Goal: Task Accomplishment & Management: Manage account settings

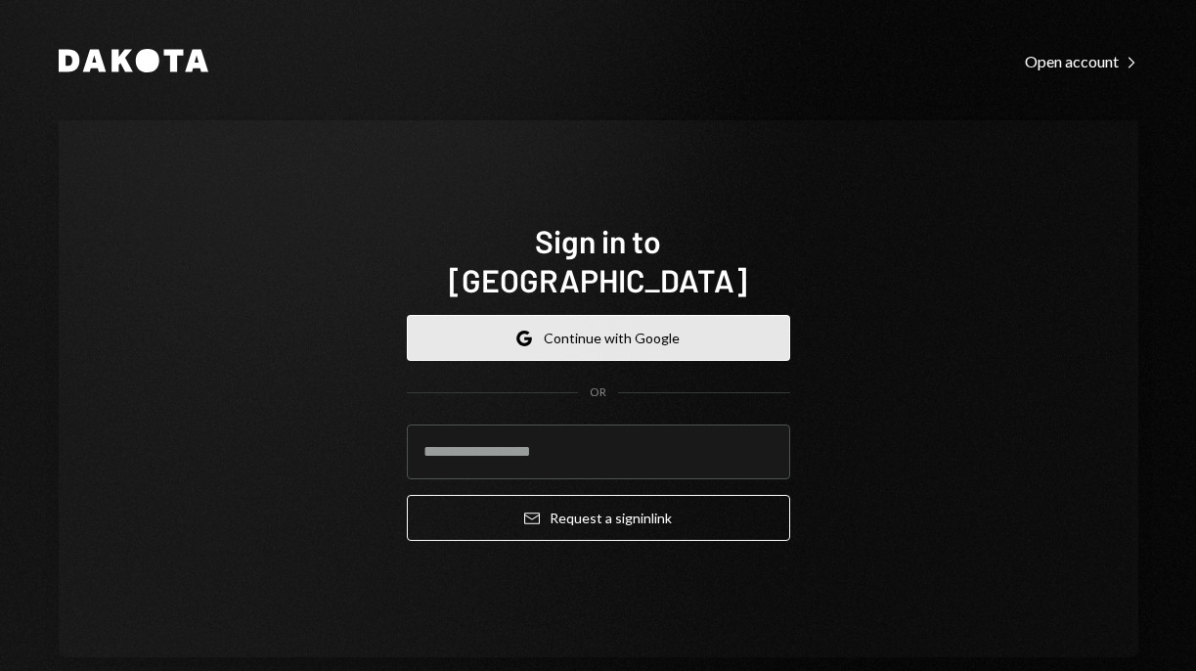
click at [567, 317] on button "Google Continue with Google" at bounding box center [598, 338] width 383 height 46
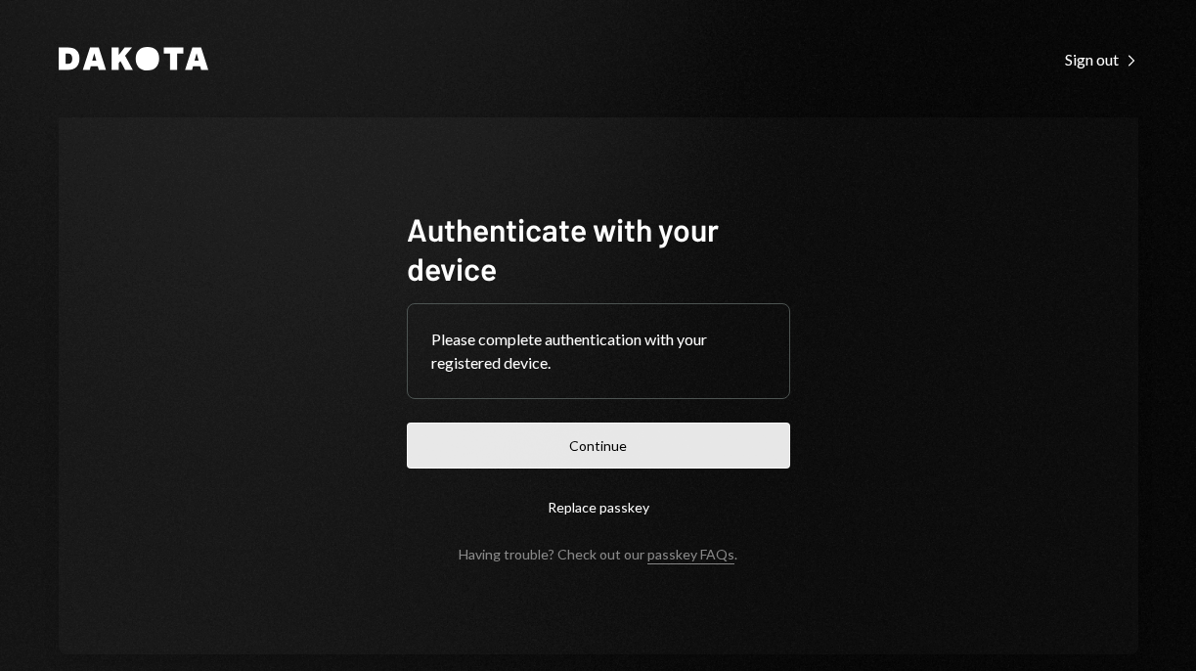
click at [620, 440] on button "Continue" at bounding box center [598, 446] width 383 height 46
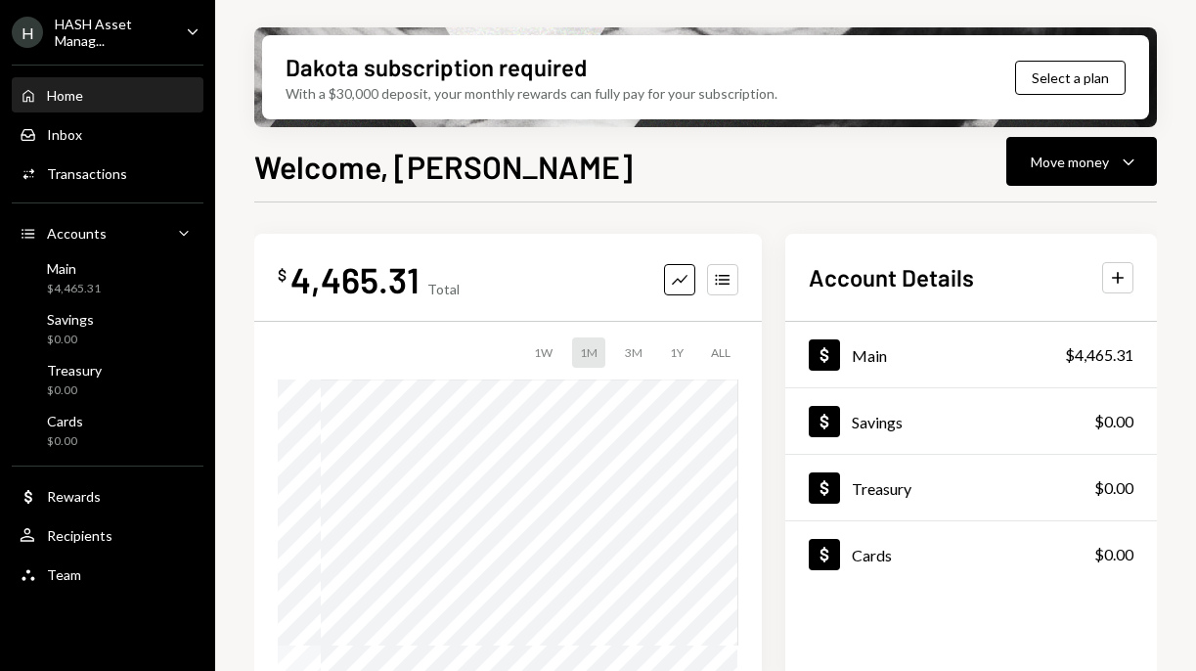
click at [110, 194] on div "Home Home Inbox Inbox Activities Transactions Accounts Accounts Caret Down Main…" at bounding box center [107, 324] width 215 height 543
click at [91, 169] on div "Transactions" at bounding box center [87, 173] width 80 height 17
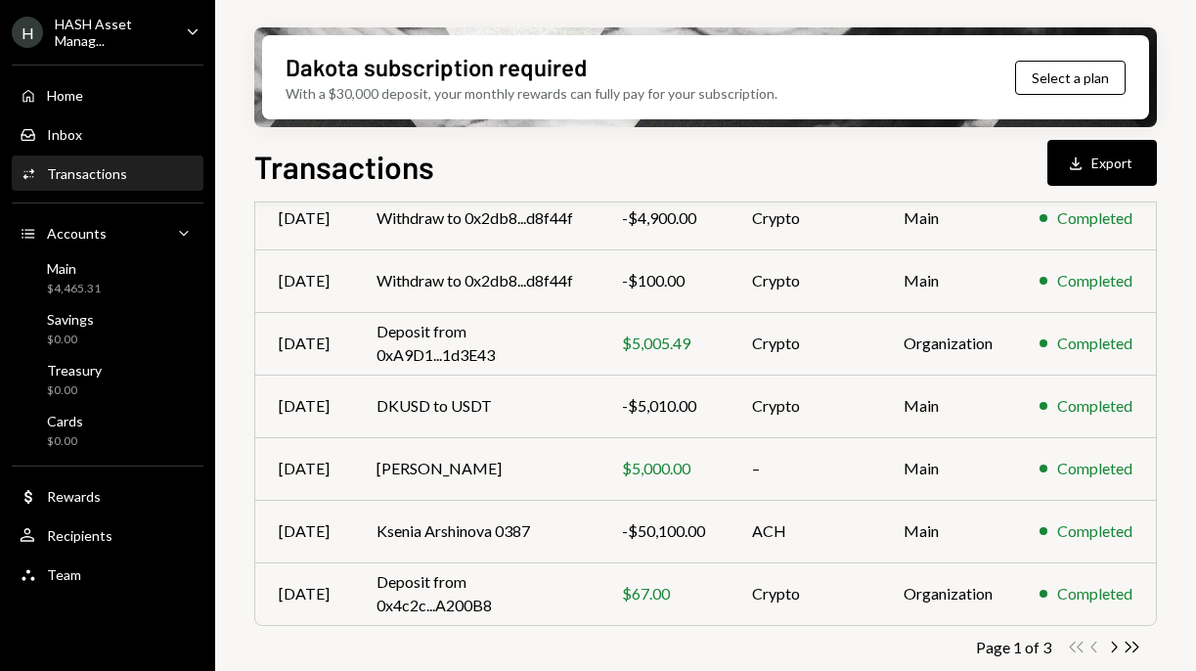
scroll to position [443, 0]
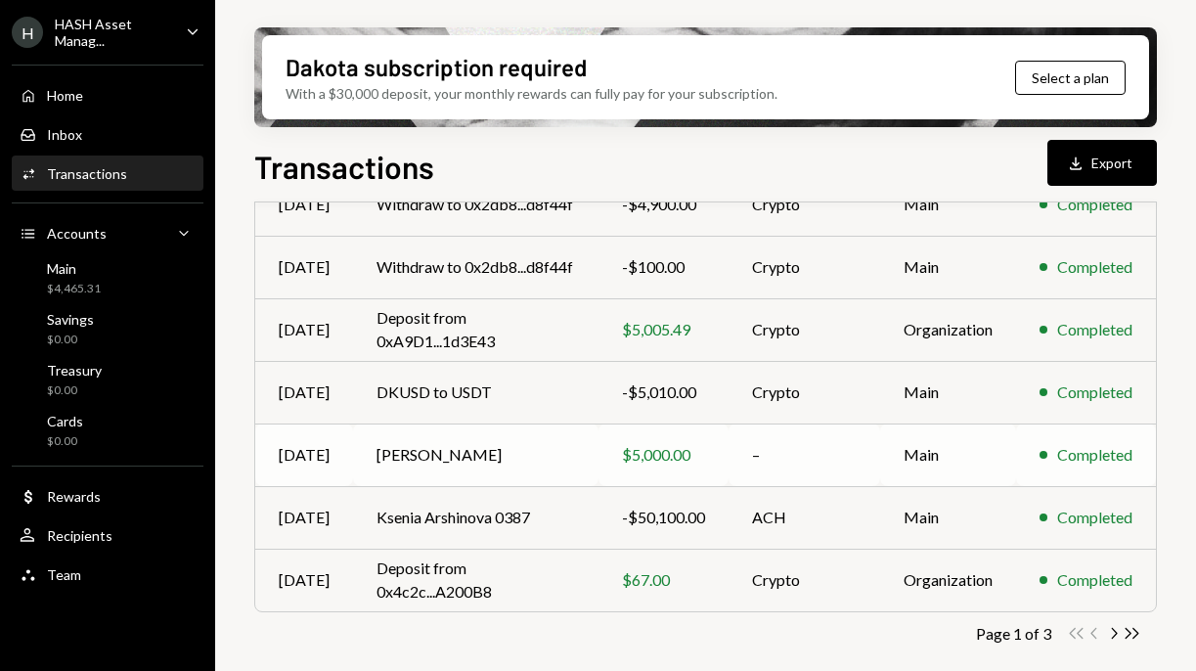
click at [654, 451] on div "$5,000.00" at bounding box center [663, 454] width 83 height 23
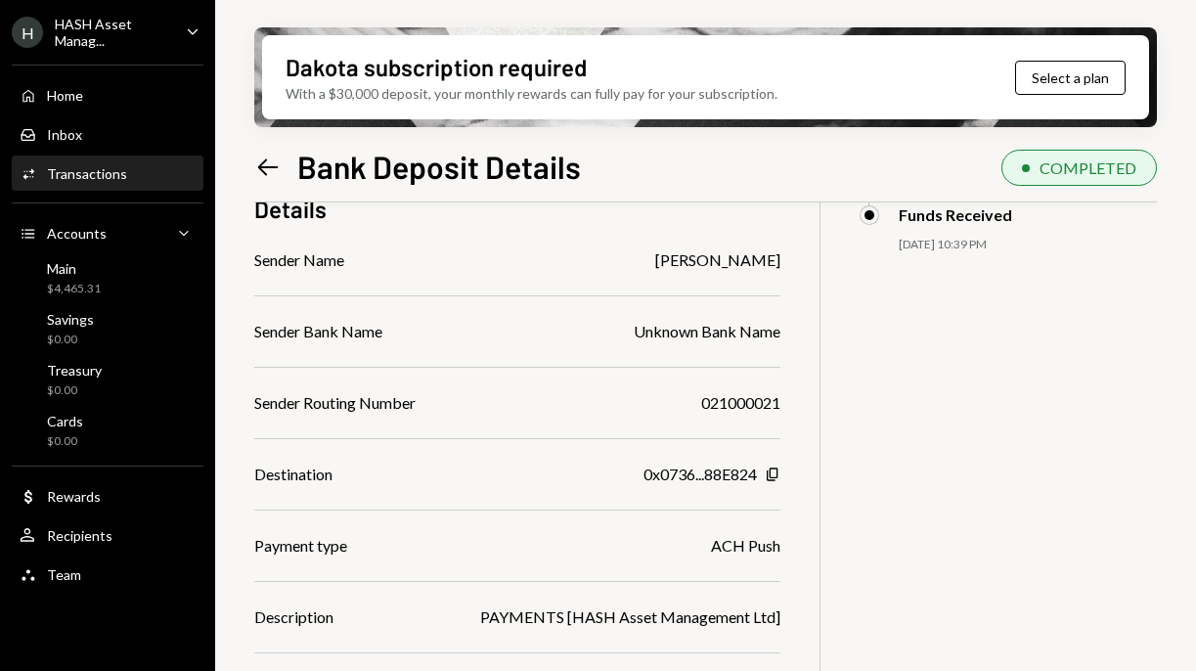
scroll to position [234, 0]
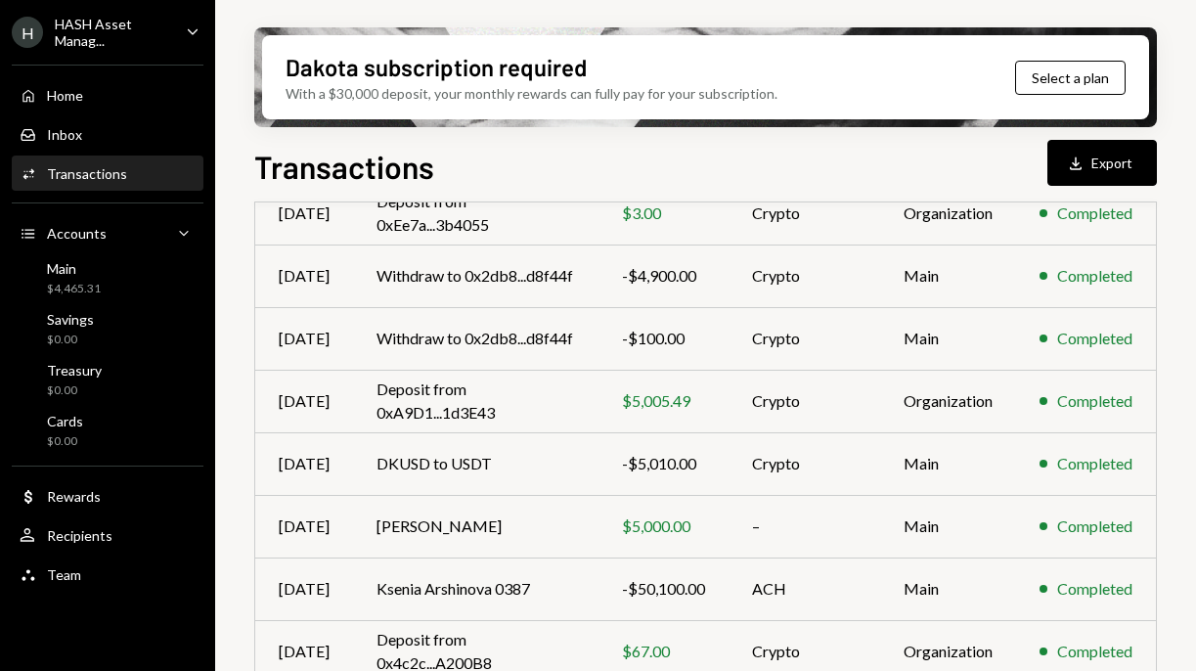
scroll to position [443, 0]
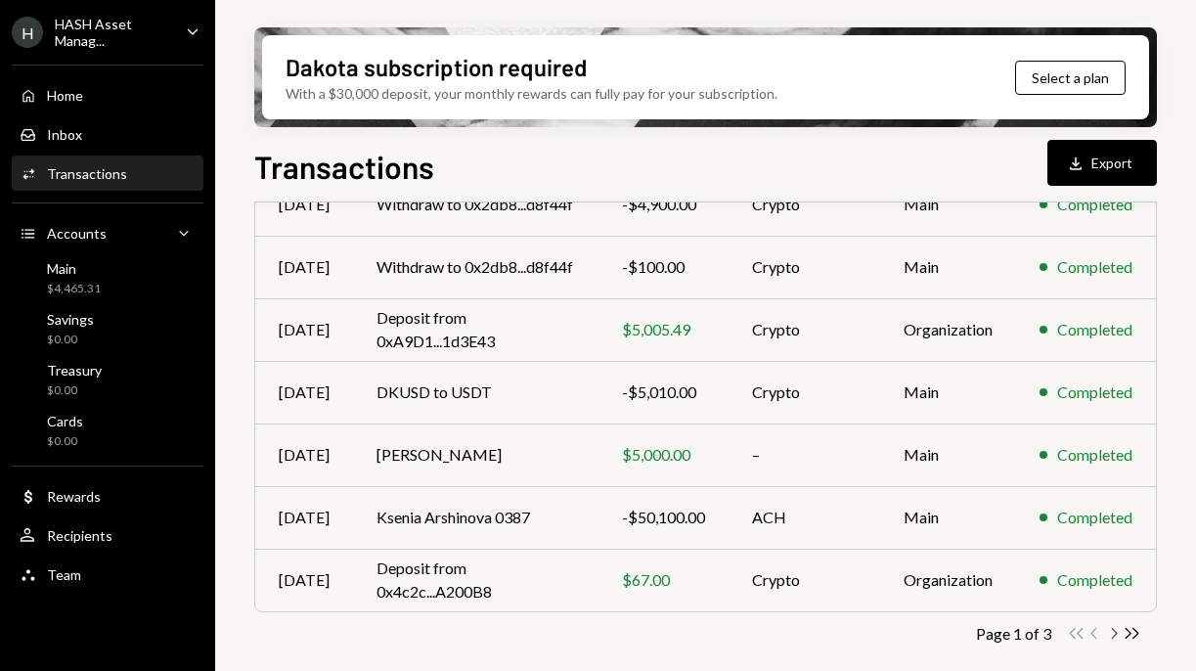
click at [1118, 634] on icon "Chevron Right" at bounding box center [1113, 633] width 19 height 19
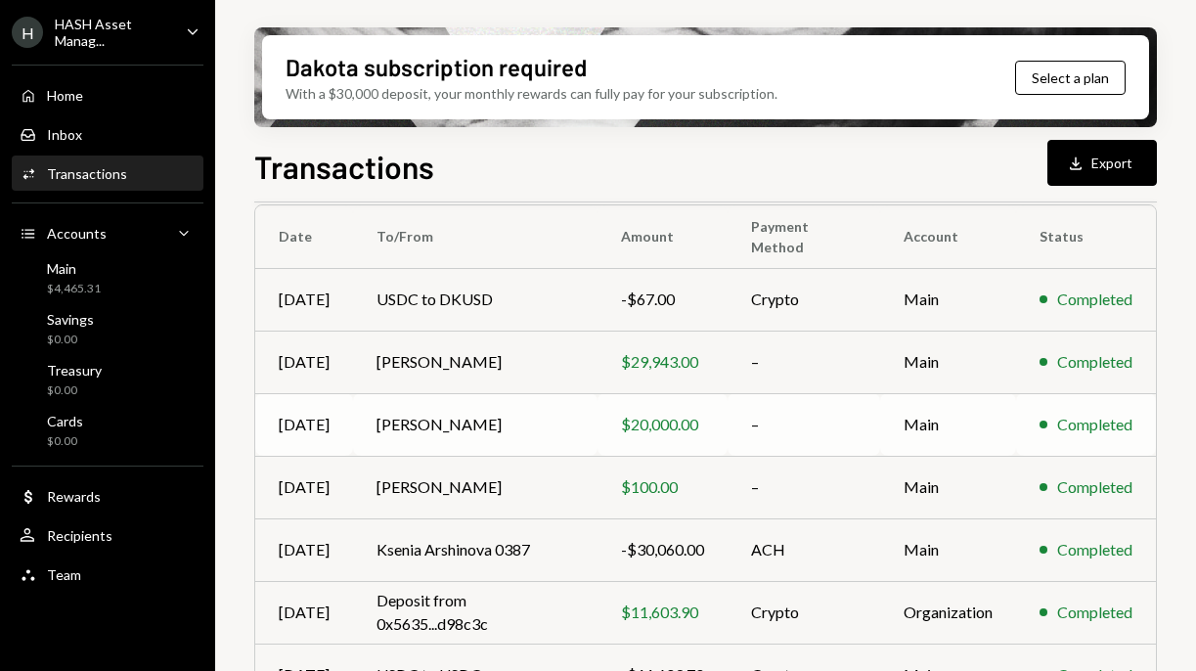
scroll to position [156, 0]
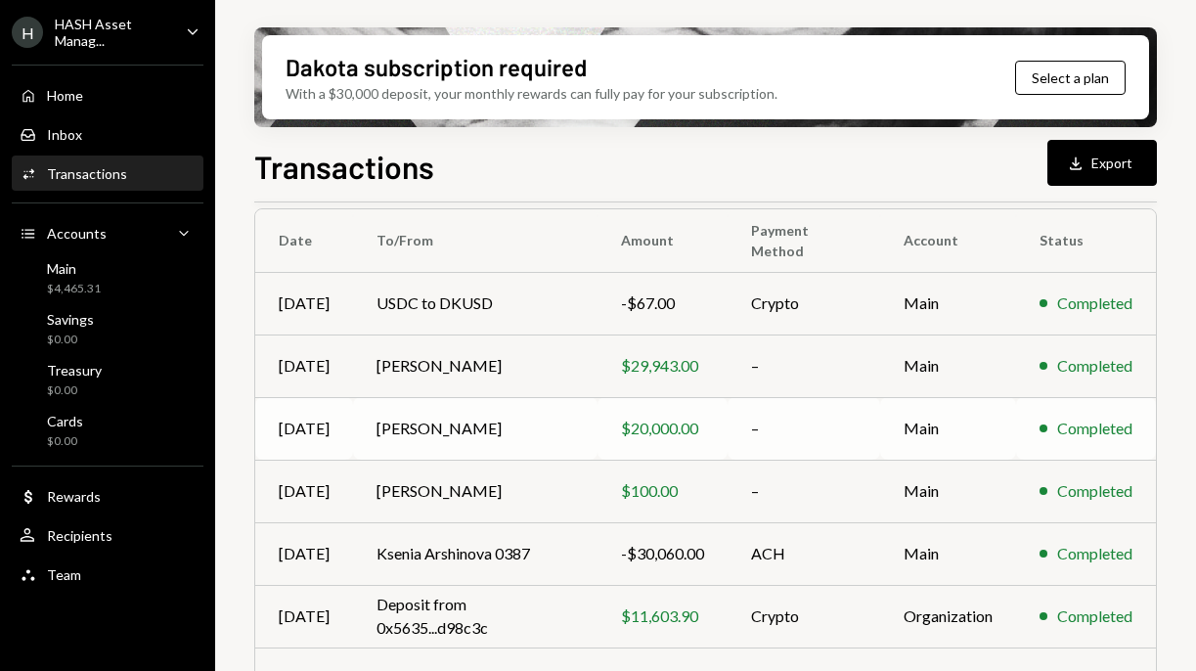
click at [660, 425] on div "$20,000.00" at bounding box center [662, 428] width 83 height 23
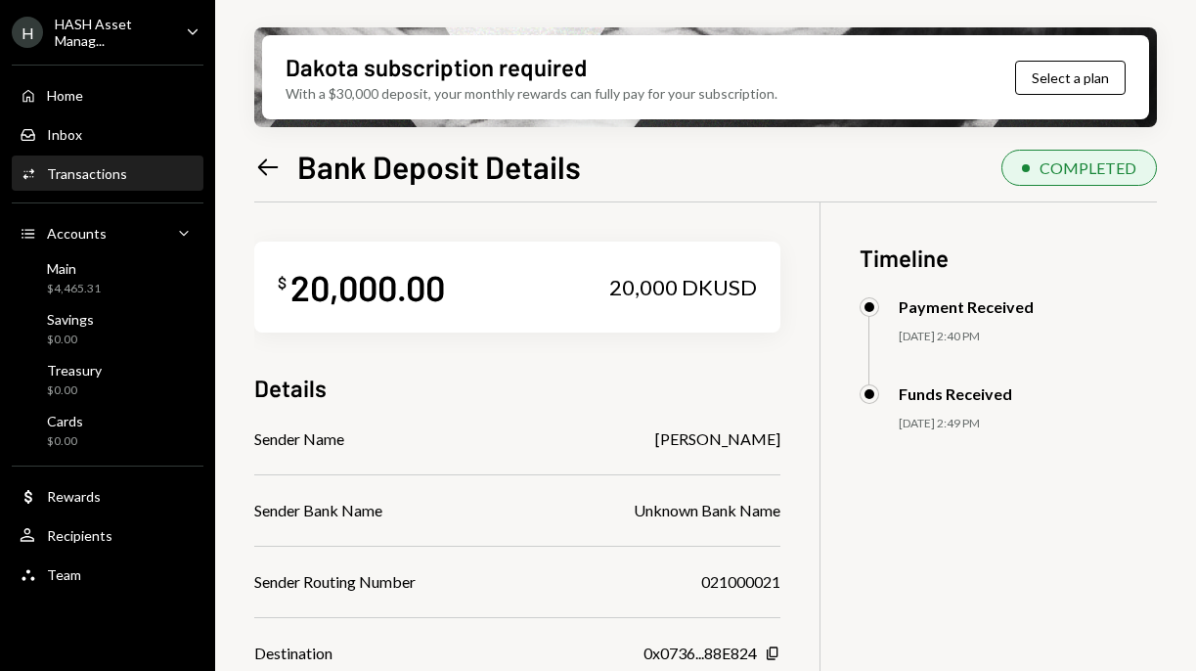
click at [271, 176] on icon "Left Arrow" at bounding box center [267, 167] width 27 height 27
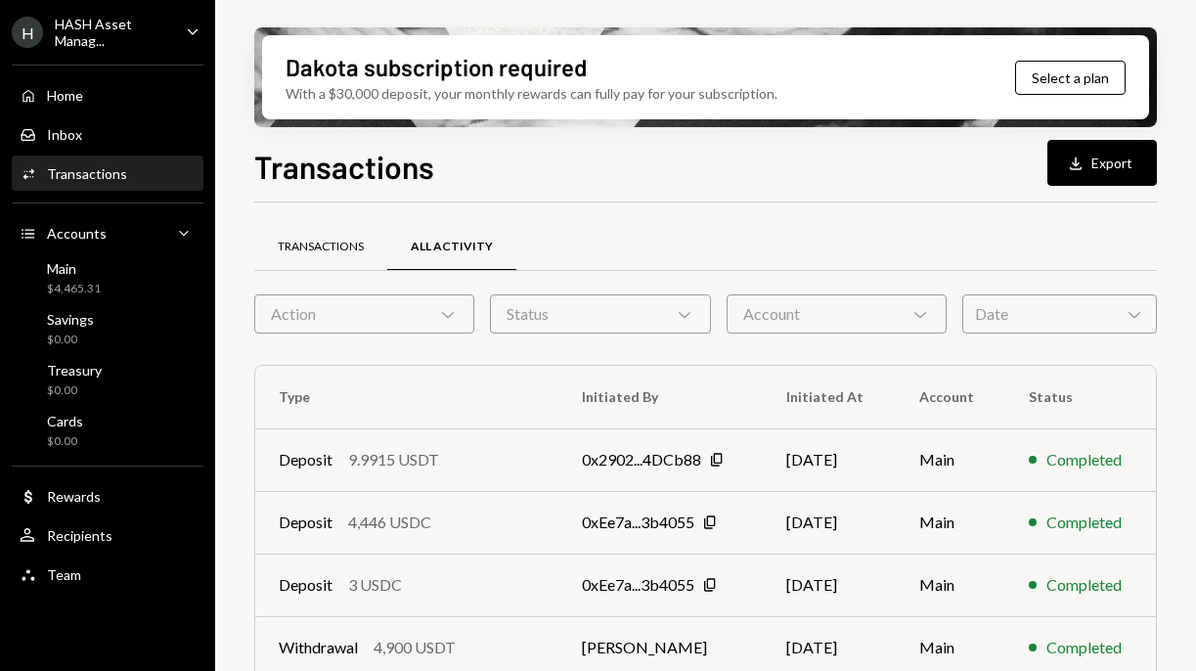
click at [329, 250] on div "Transactions" at bounding box center [321, 247] width 86 height 17
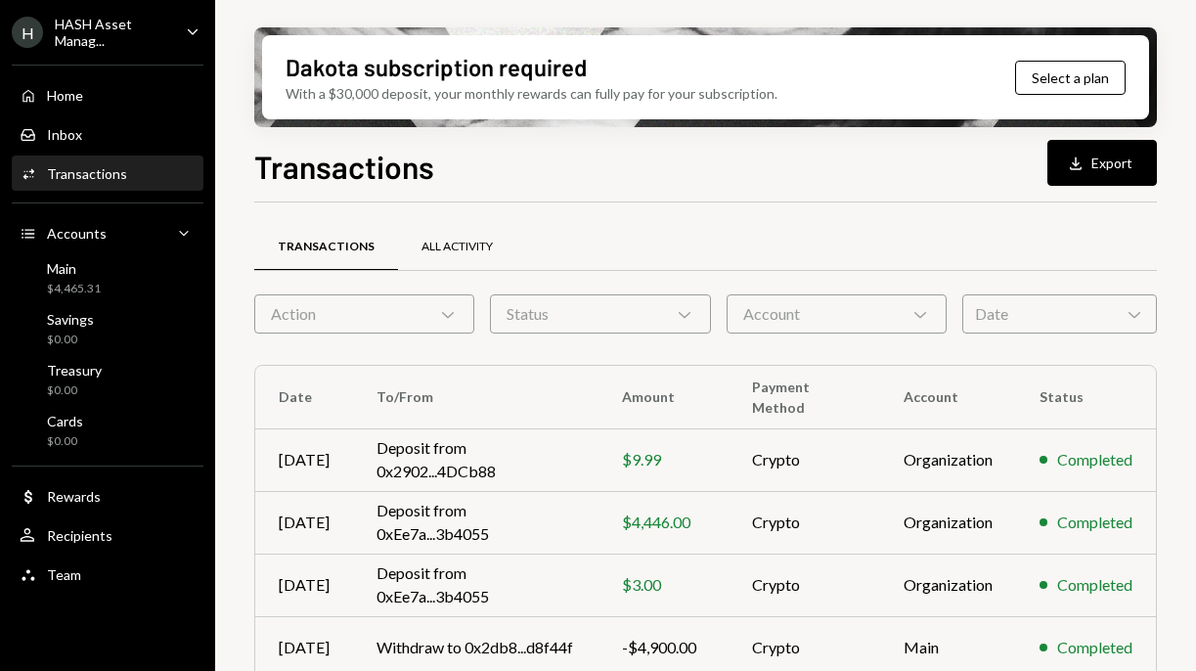
click at [455, 250] on div "All Activity" at bounding box center [457, 247] width 71 height 17
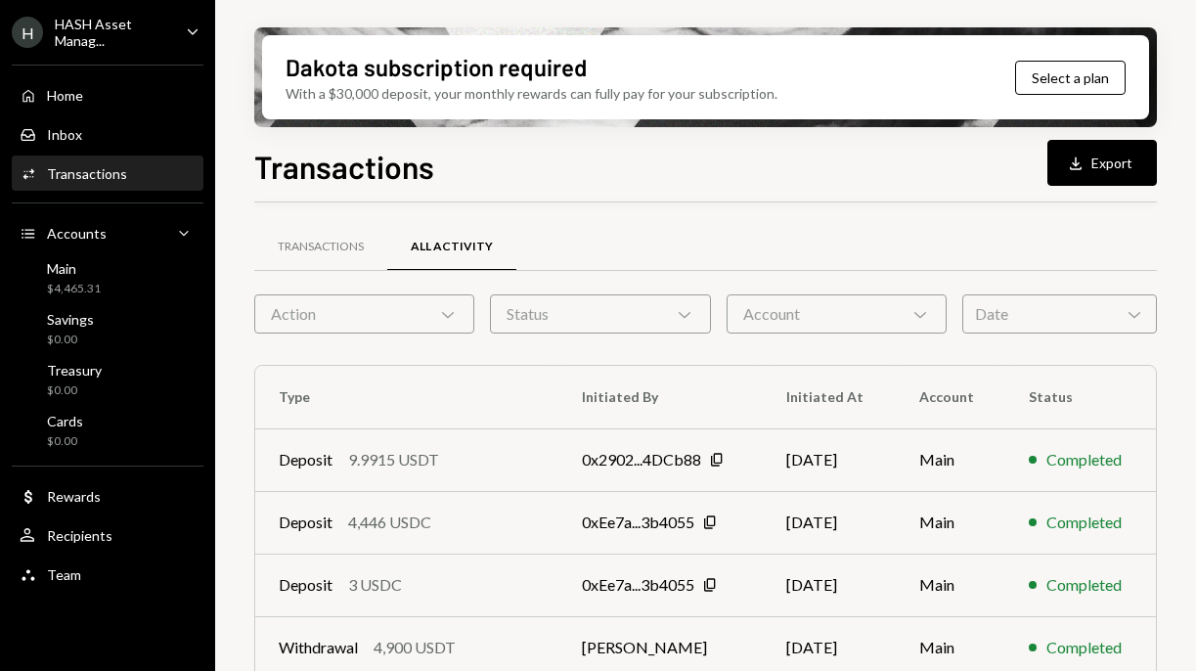
scroll to position [32, 0]
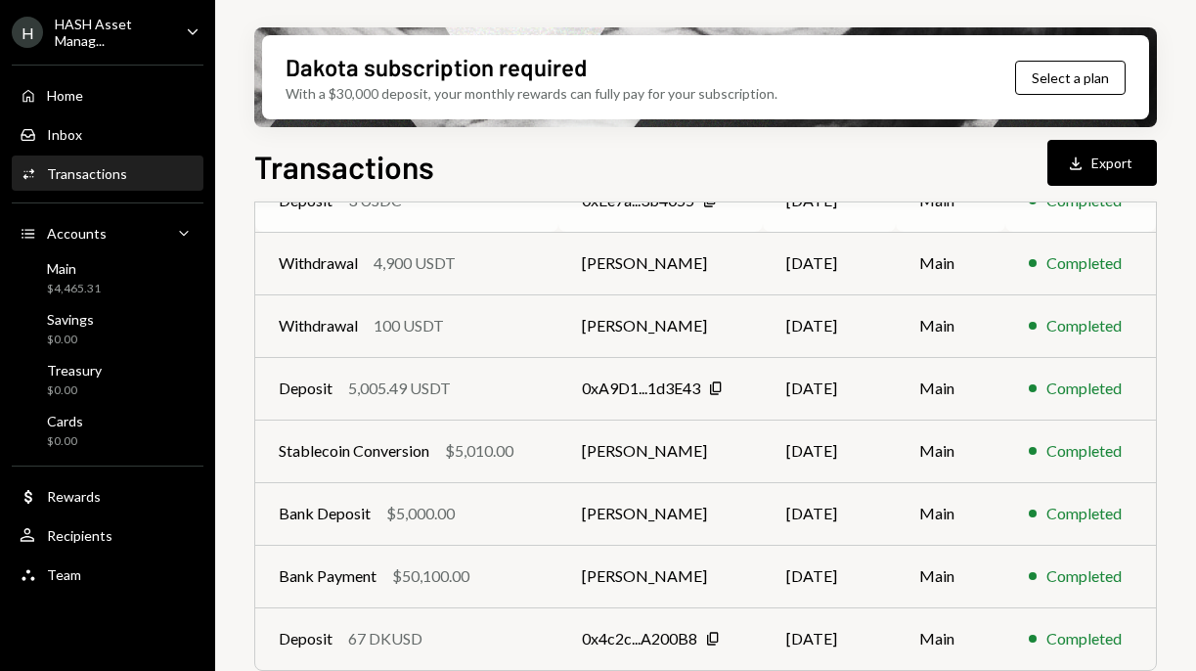
scroll to position [443, 0]
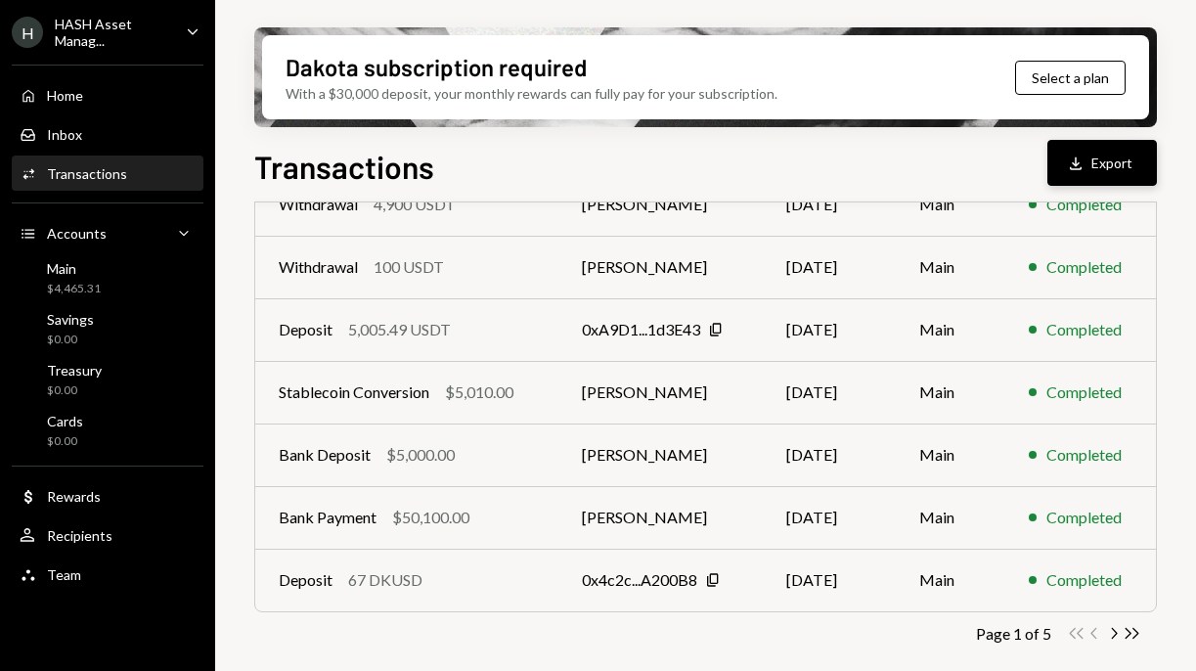
click at [1120, 158] on button "Download Export" at bounding box center [1103, 163] width 110 height 46
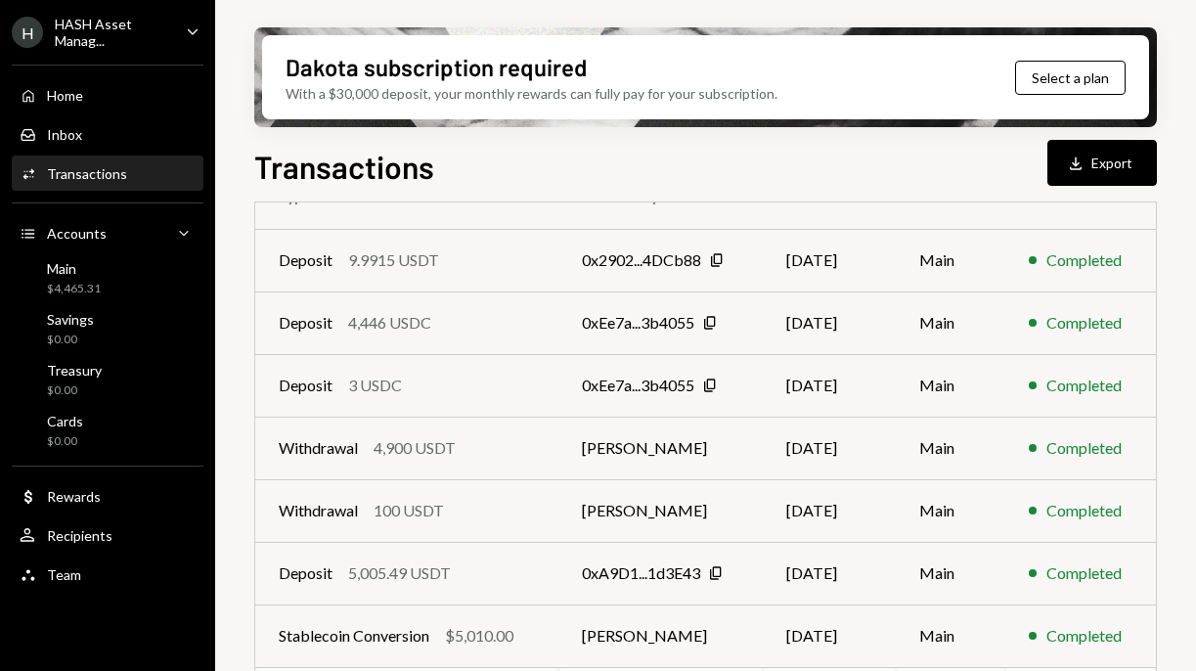
scroll to position [0, 0]
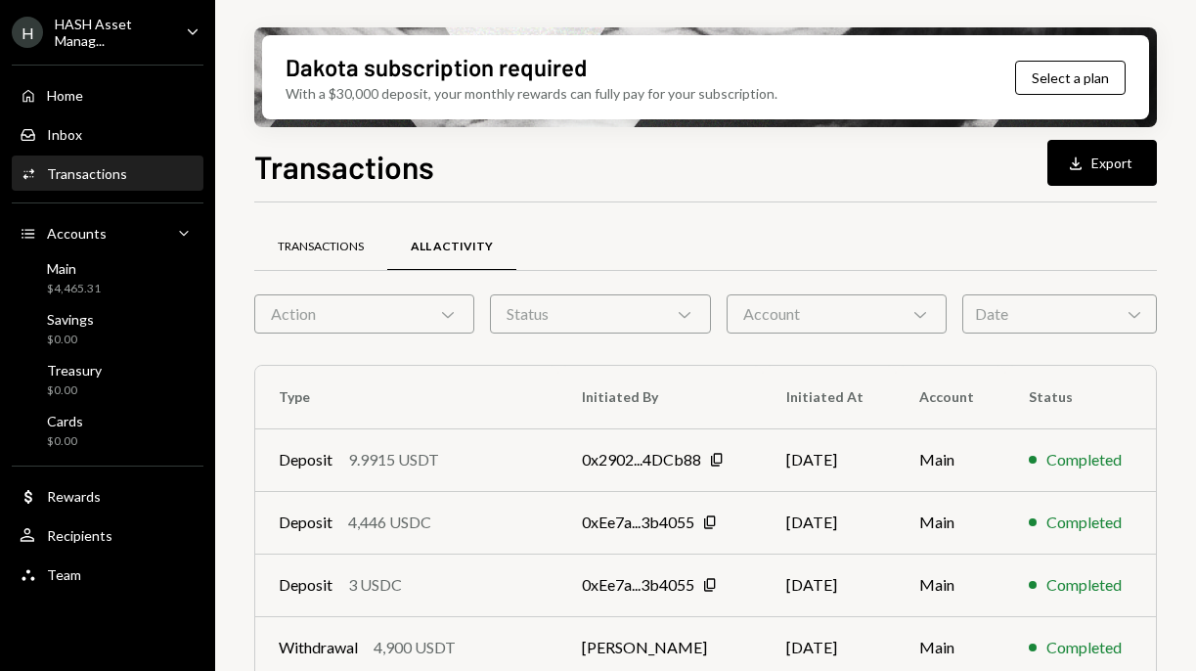
click at [292, 260] on div "Transactions" at bounding box center [320, 247] width 133 height 47
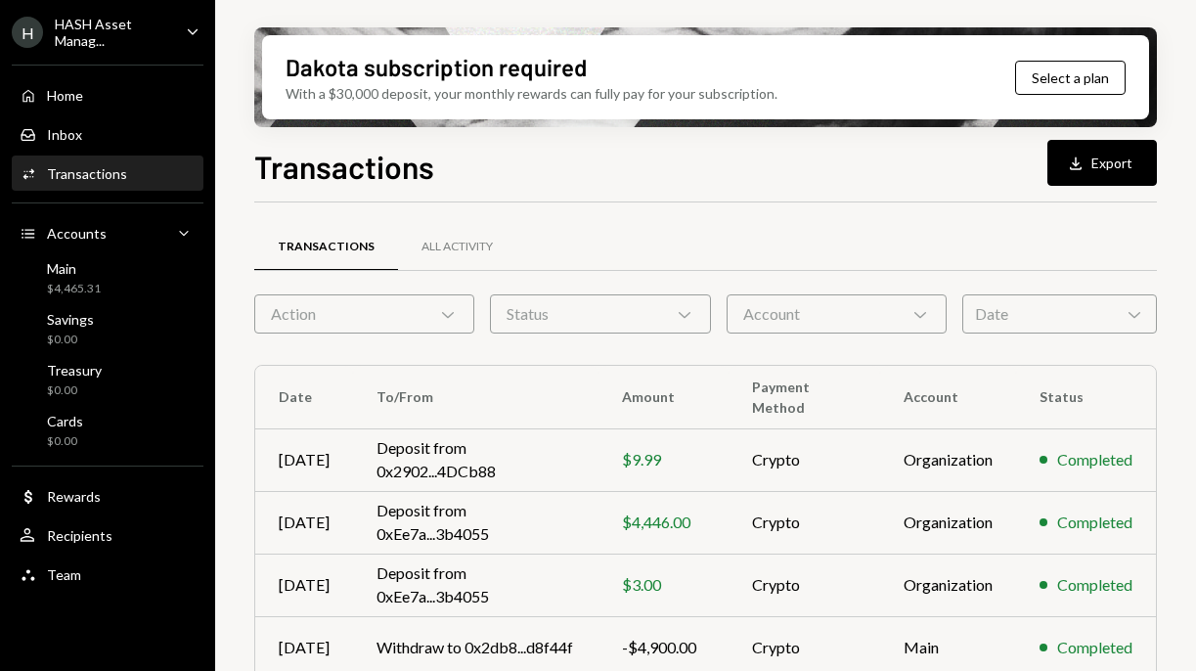
click at [196, 31] on icon "Caret Down" at bounding box center [193, 32] width 22 height 22
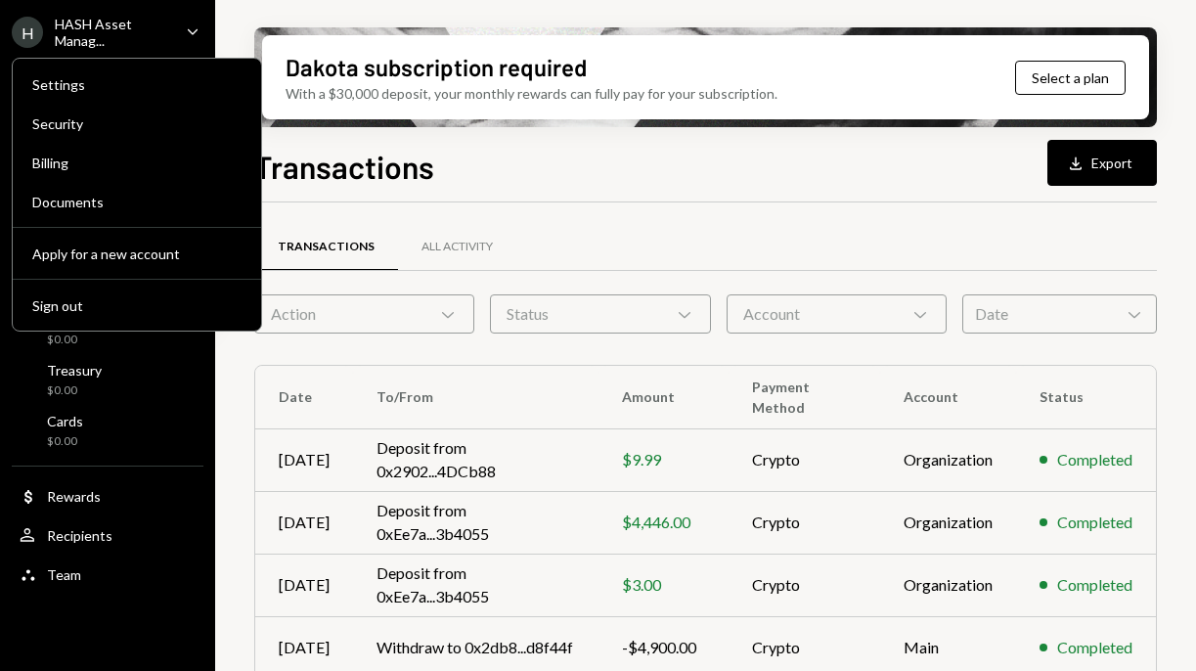
click at [196, 31] on icon "Caret Down" at bounding box center [193, 32] width 22 height 22
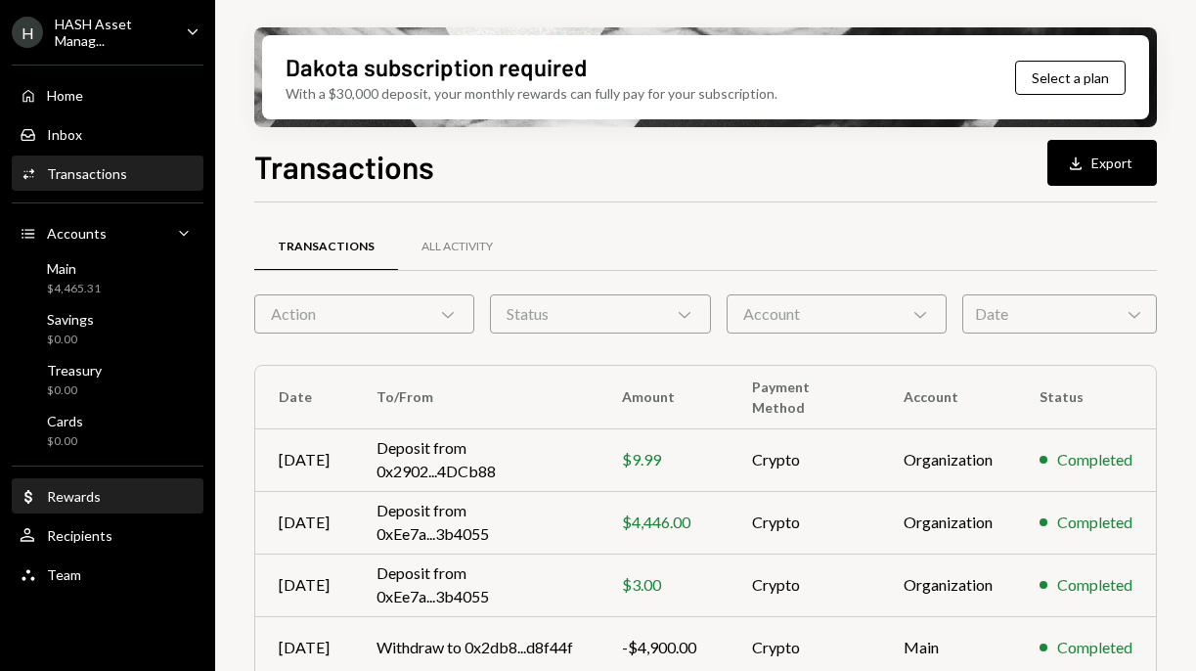
click at [111, 491] on div "Dollar Rewards" at bounding box center [108, 497] width 176 height 18
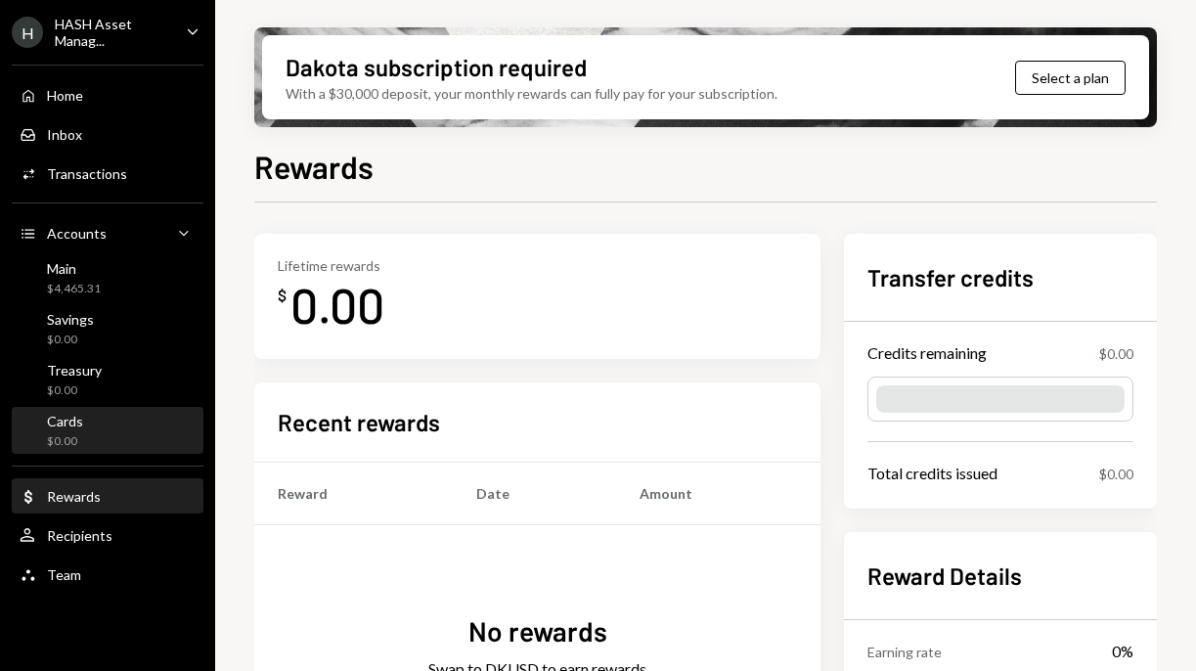
click at [120, 427] on div "Cards $0.00" at bounding box center [108, 431] width 176 height 37
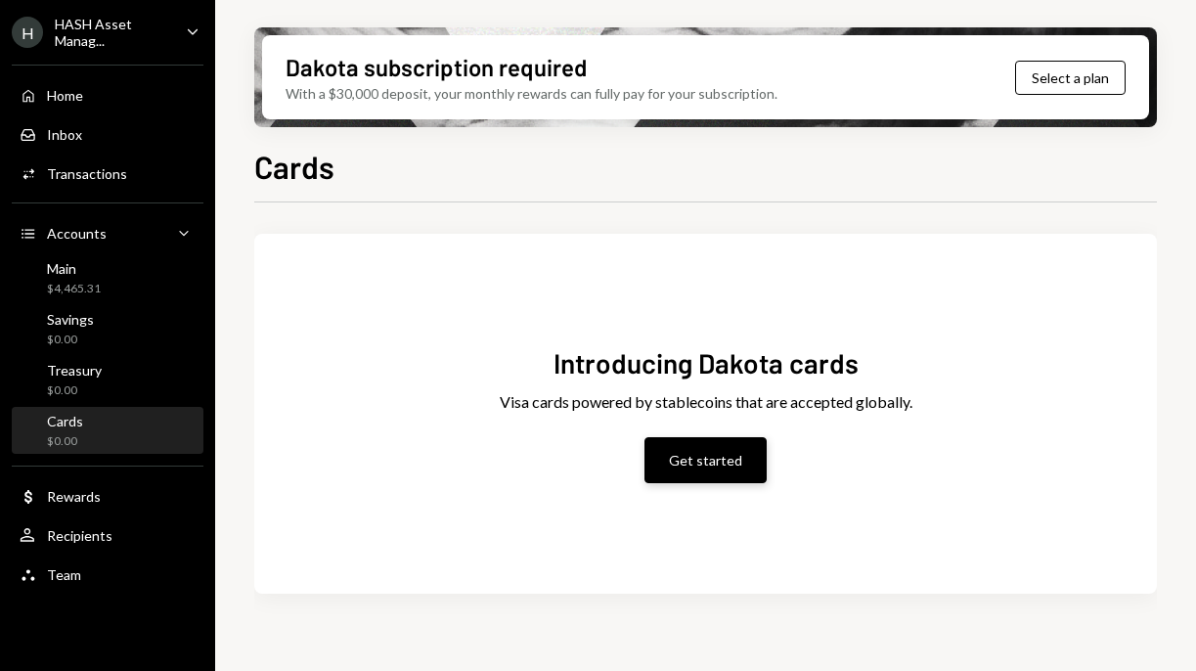
click at [715, 455] on button "Get started" at bounding box center [706, 460] width 122 height 46
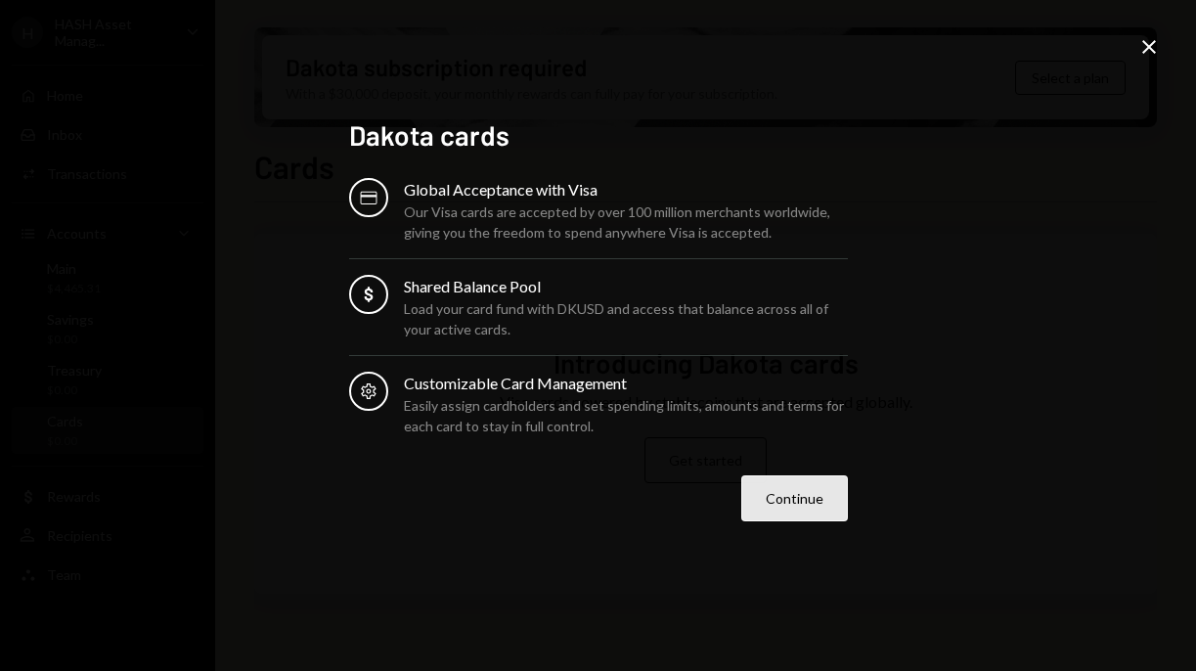
click at [799, 508] on button "Continue" at bounding box center [794, 498] width 107 height 46
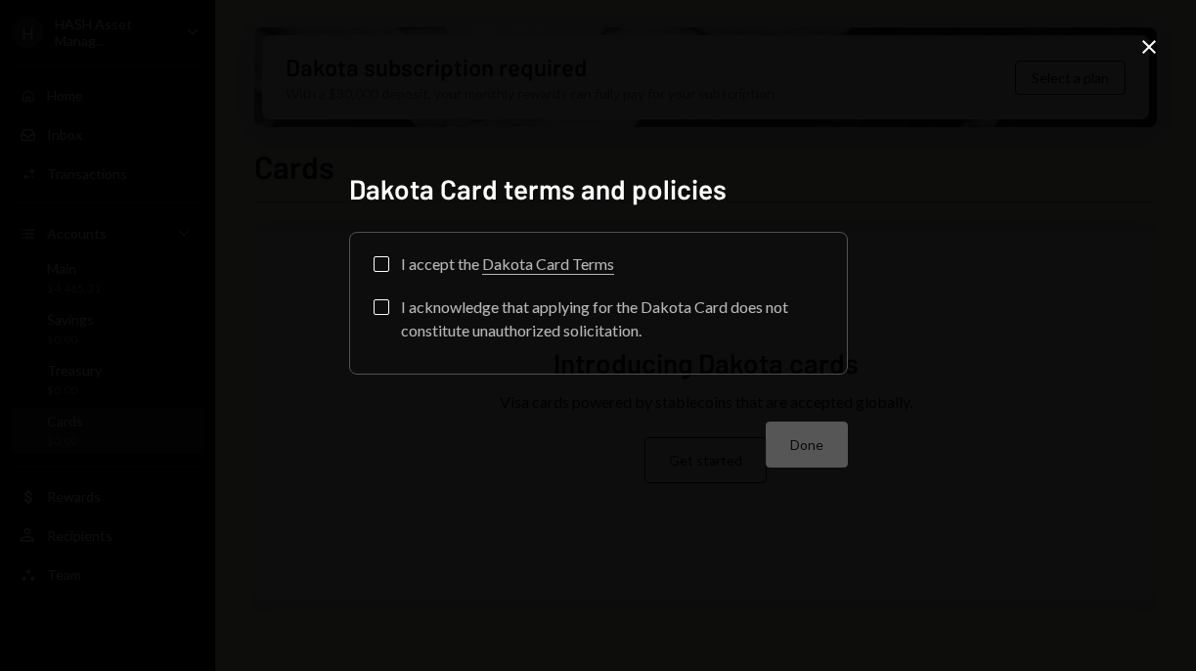
click at [379, 260] on button "I accept the Dakota Card Terms" at bounding box center [382, 264] width 16 height 16
click at [381, 314] on label "I acknowledge that applying for the Dakota Card does not constitute unauthorize…" at bounding box center [599, 320] width 450 height 43
click at [381, 314] on button "I acknowledge that applying for the Dakota Card does not constitute unauthorize…" at bounding box center [382, 307] width 16 height 16
click at [787, 451] on button "Done" at bounding box center [807, 445] width 82 height 46
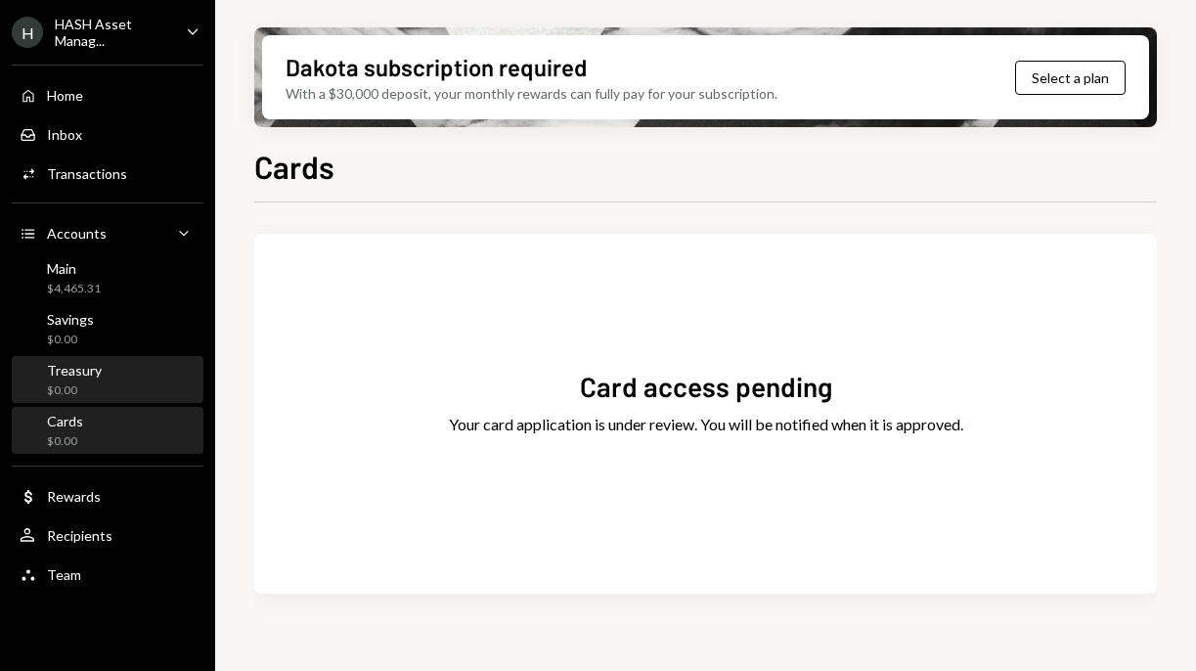
click at [132, 392] on div "Treasury $0.00" at bounding box center [108, 380] width 176 height 37
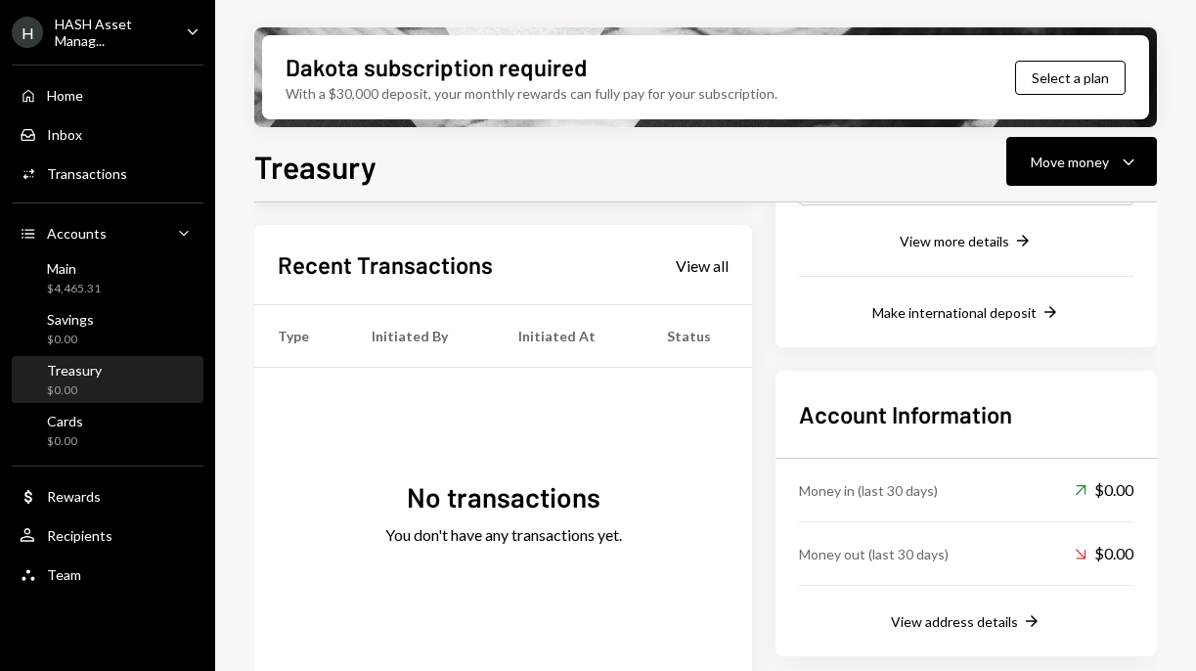
scroll to position [417, 0]
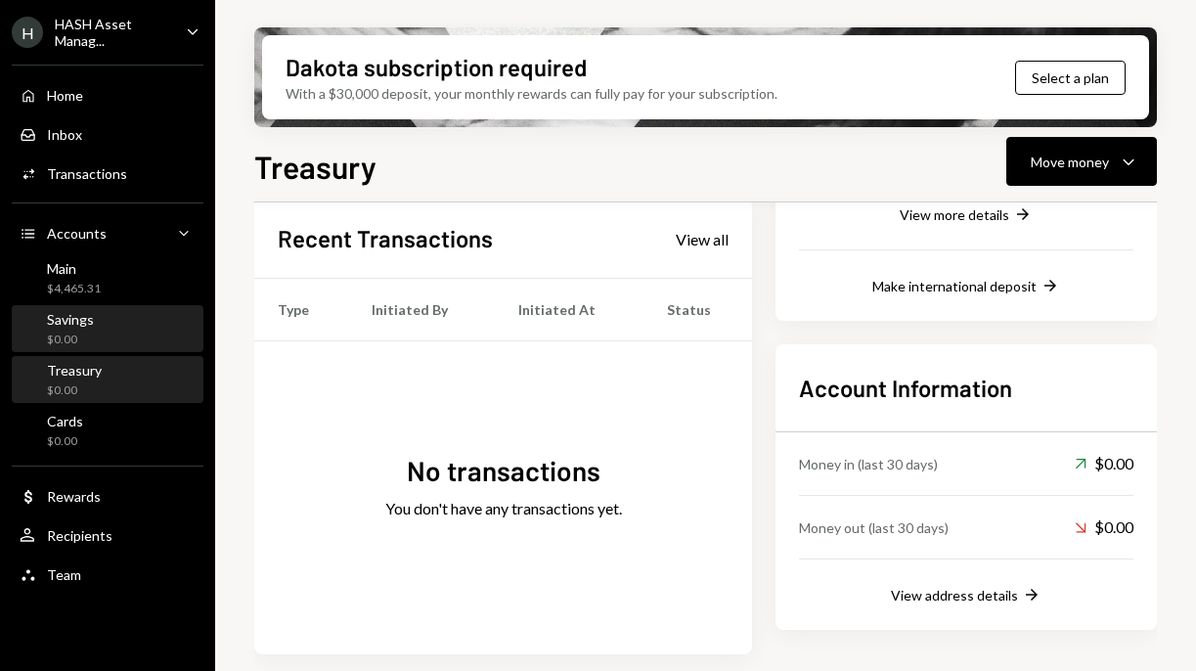
click at [128, 335] on div "Savings $0.00" at bounding box center [108, 329] width 176 height 37
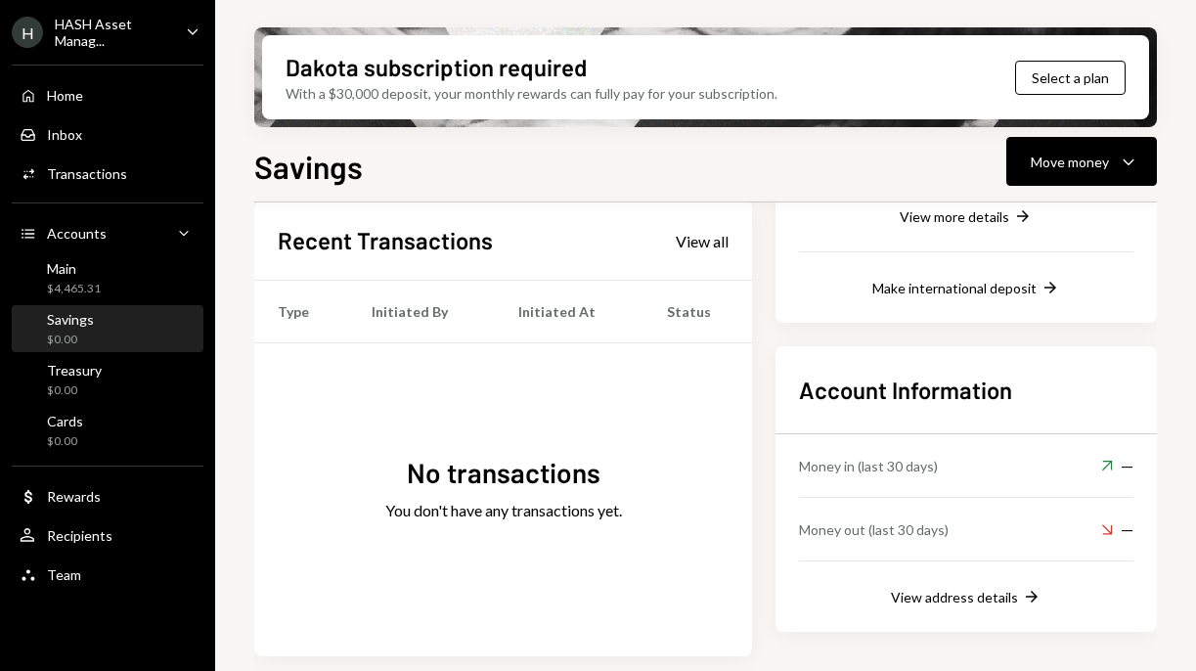
scroll to position [417, 0]
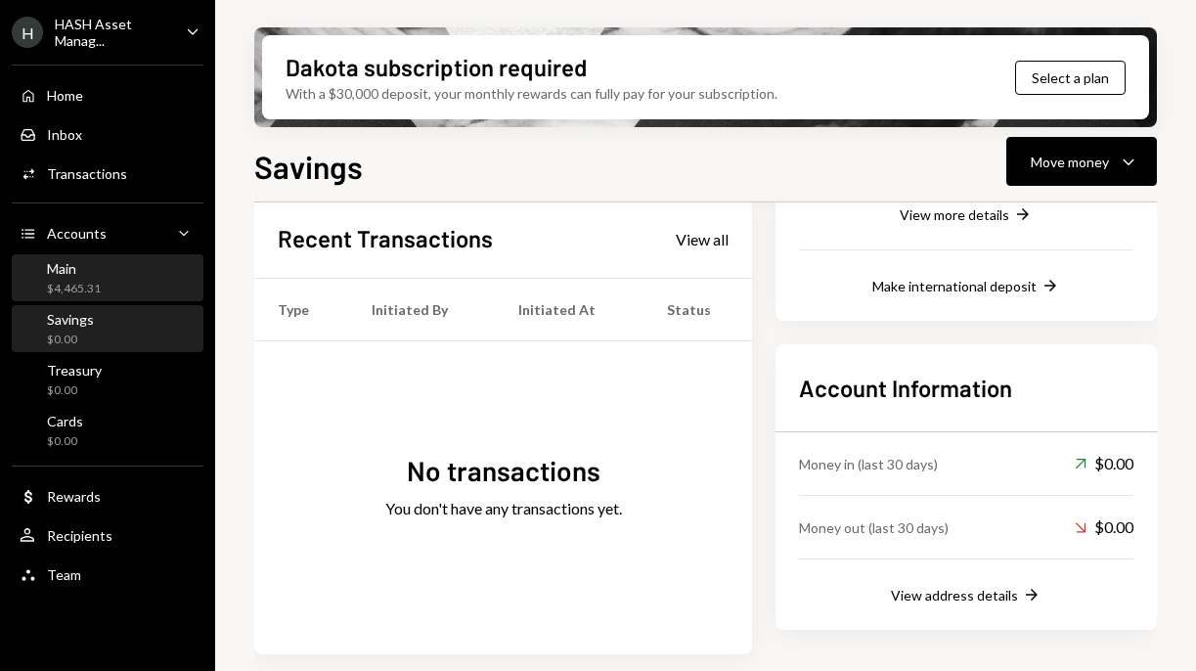
click at [115, 279] on div "Main $4,465.31" at bounding box center [108, 278] width 176 height 37
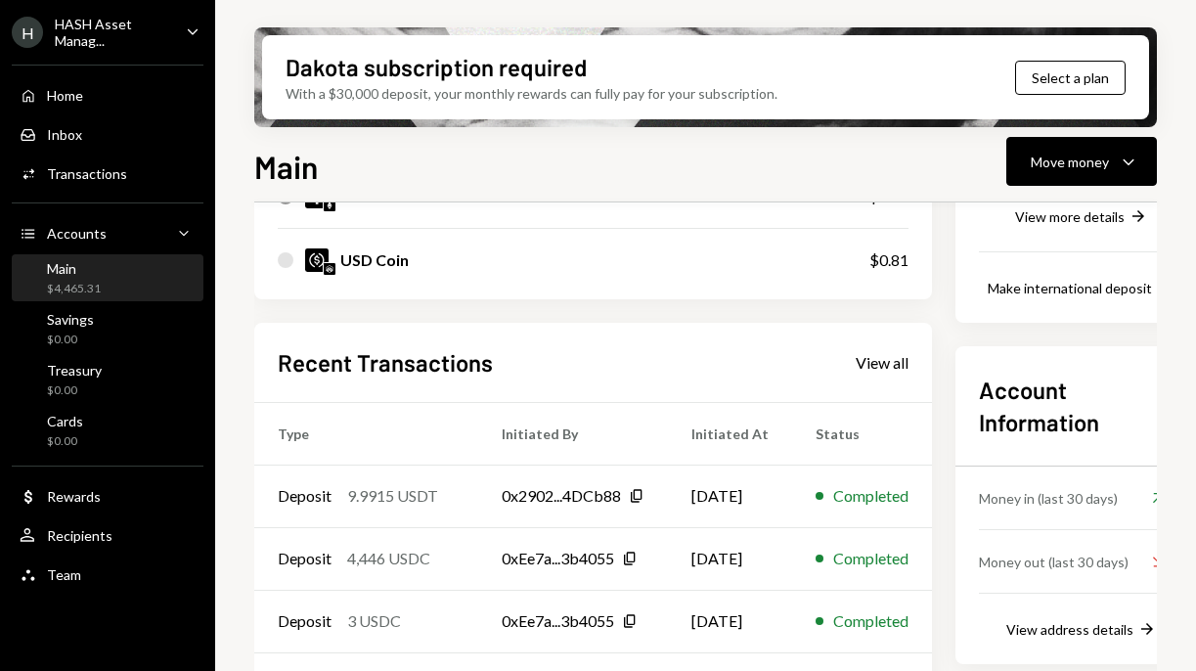
scroll to position [538, 0]
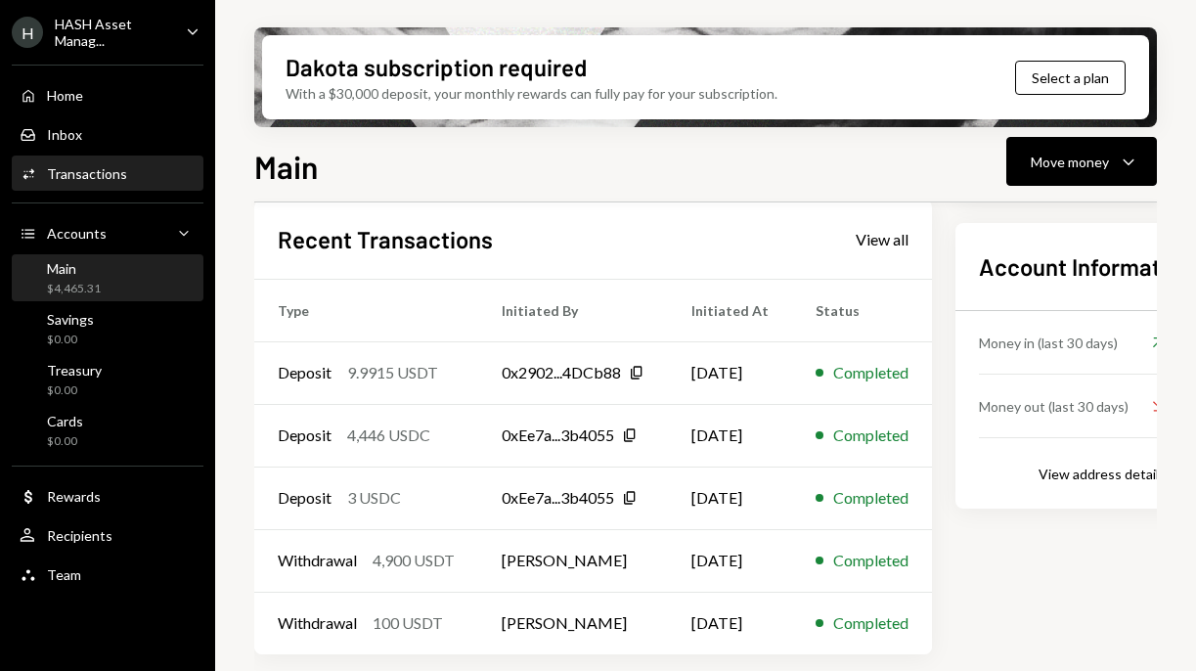
click at [102, 176] on div "Transactions" at bounding box center [87, 173] width 80 height 17
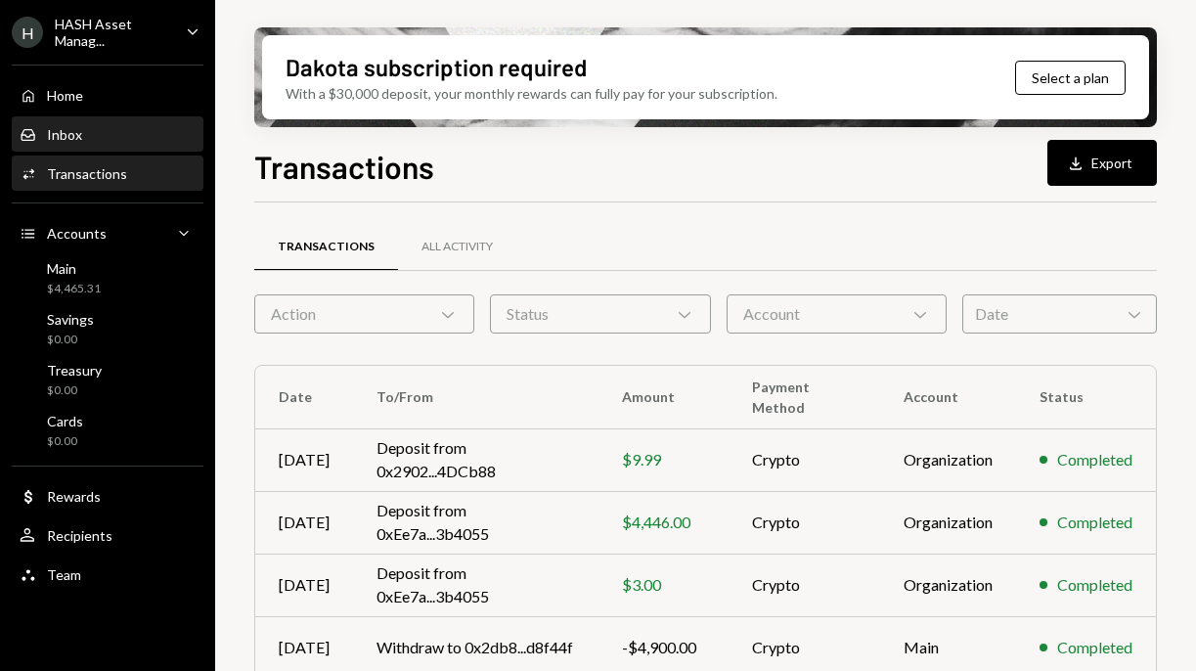
click at [101, 130] on div "Inbox Inbox" at bounding box center [108, 135] width 176 height 18
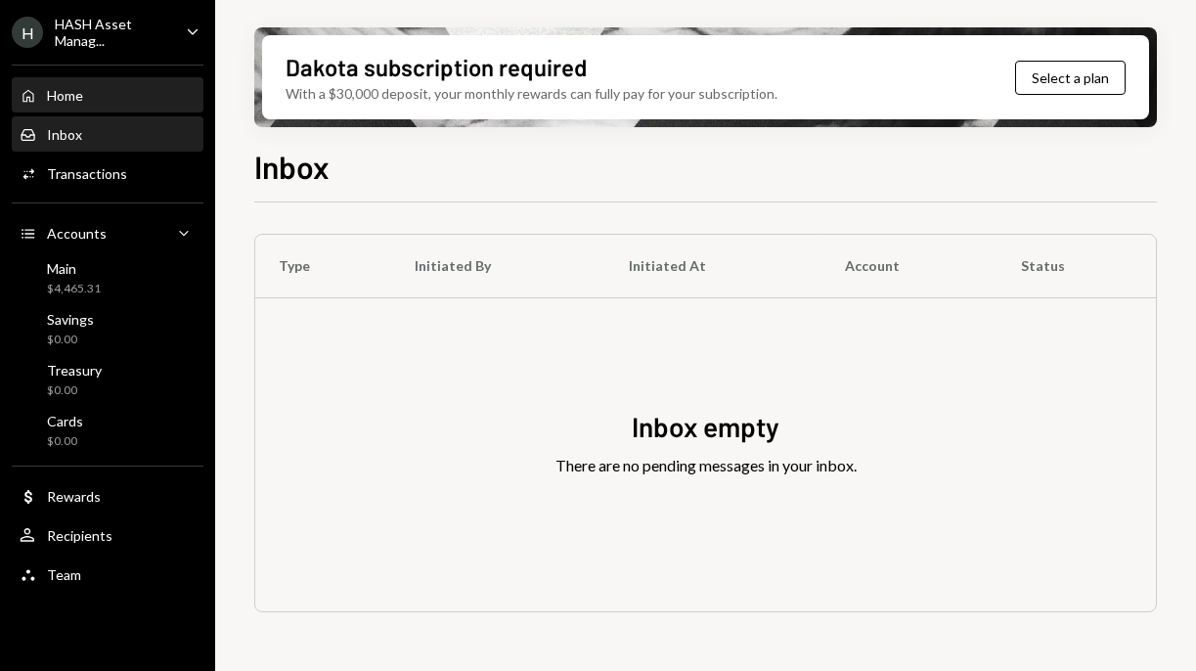
click at [102, 99] on div "Home Home" at bounding box center [108, 96] width 176 height 18
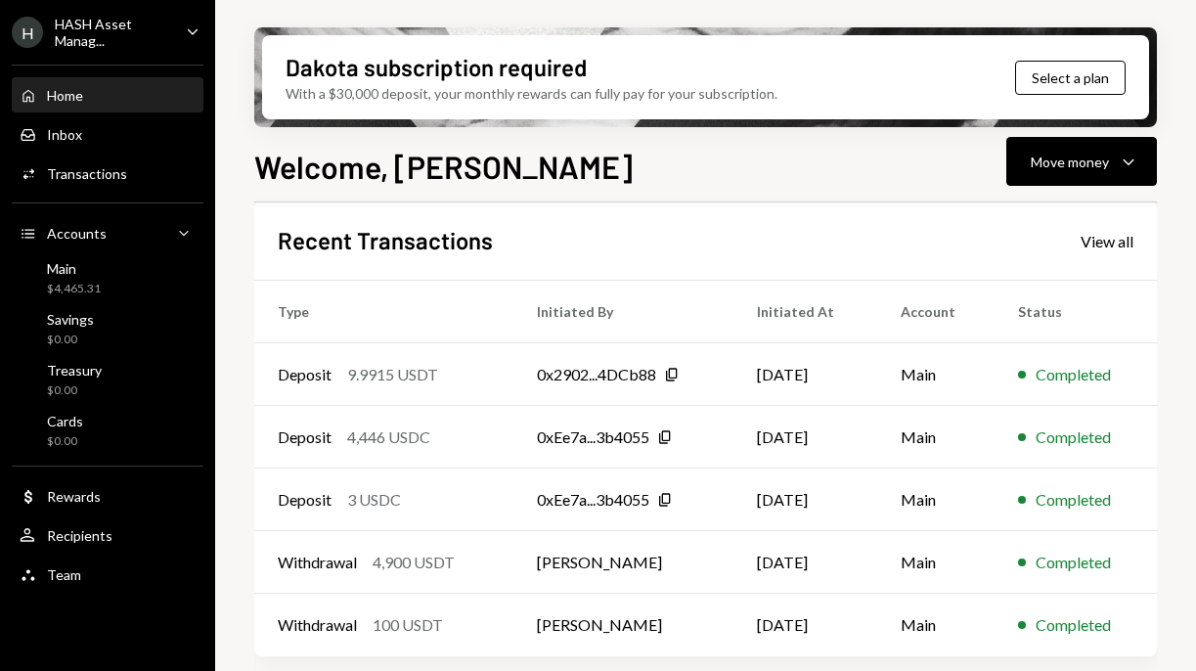
scroll to position [508, 0]
click at [137, 529] on div "User Recipients" at bounding box center [108, 536] width 176 height 18
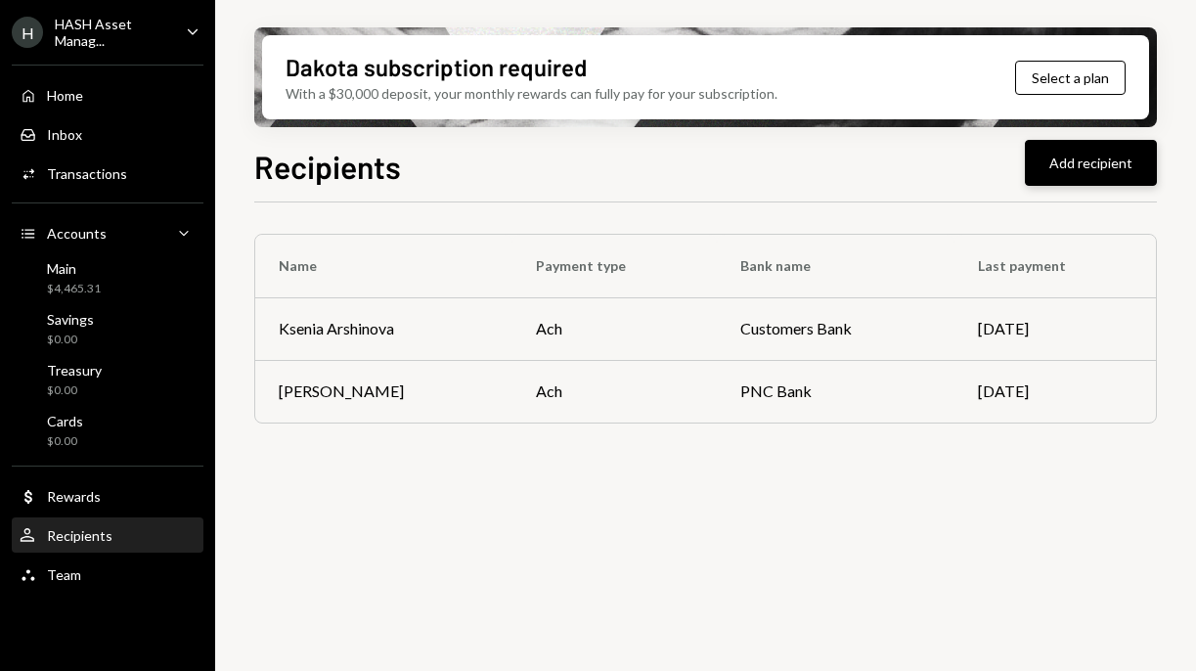
click at [1084, 156] on button "Add recipient" at bounding box center [1091, 163] width 132 height 46
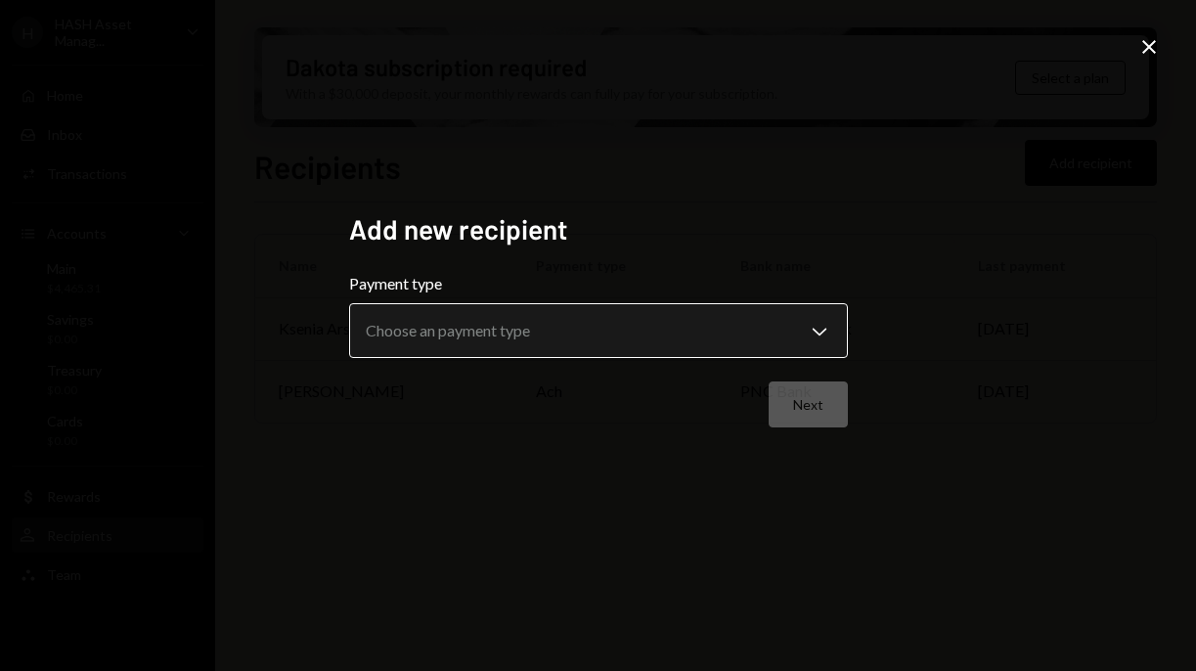
click at [743, 337] on body "**********" at bounding box center [598, 335] width 1196 height 671
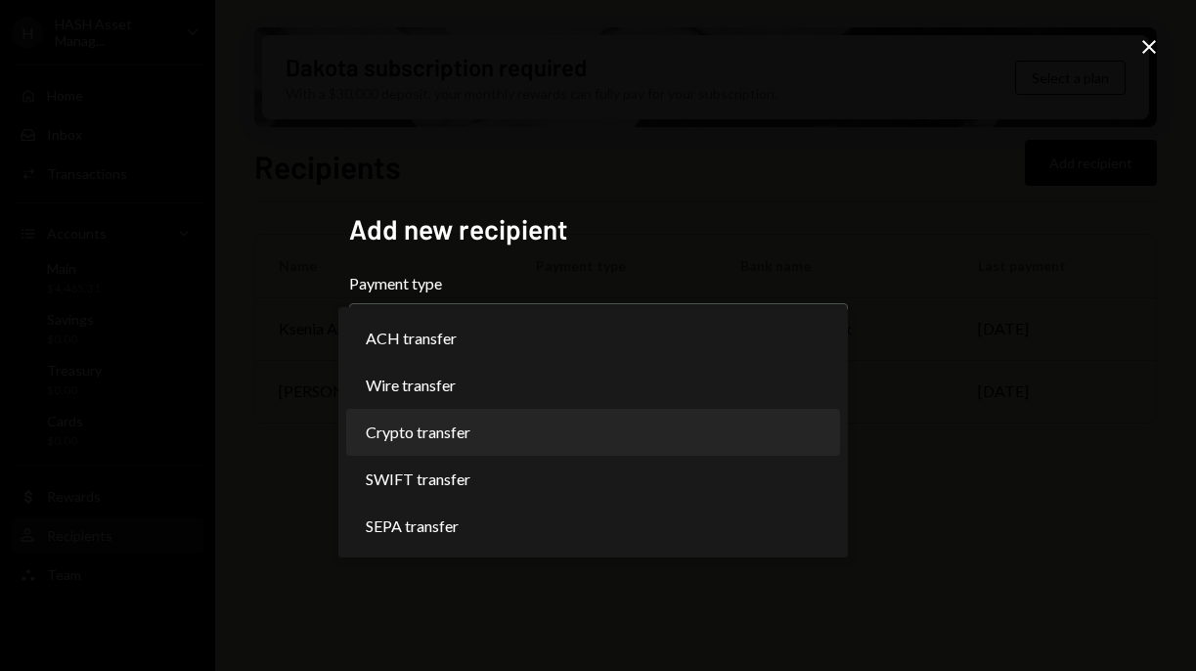
select select "******"
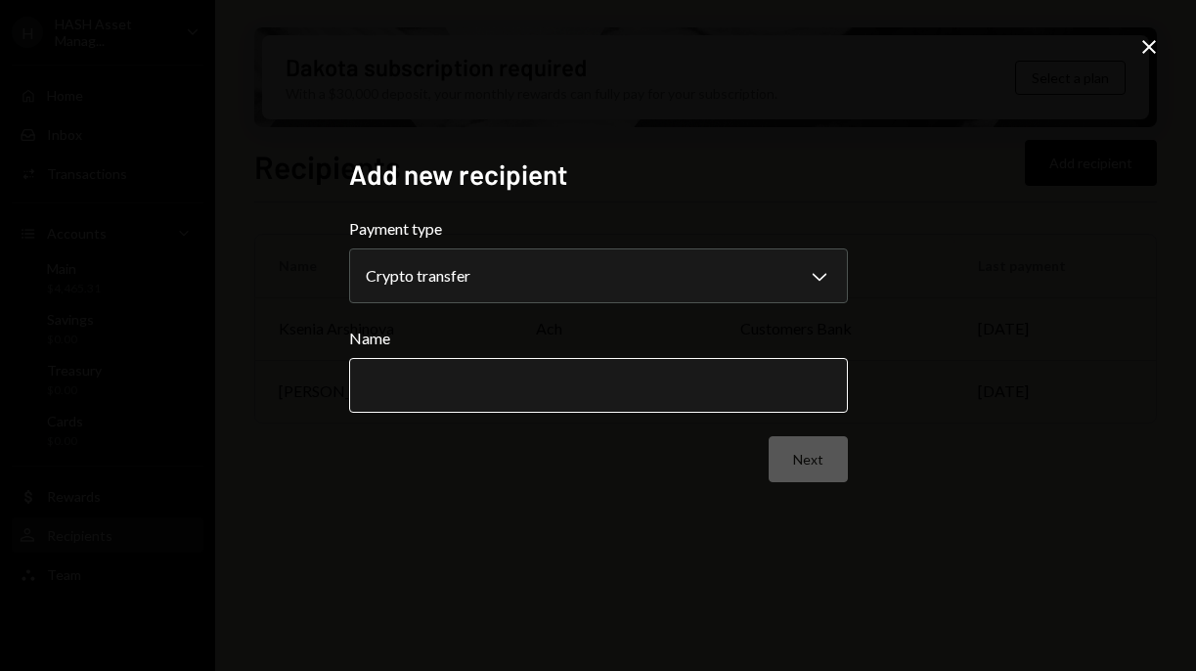
click at [677, 403] on input "Name" at bounding box center [598, 385] width 499 height 55
type input "****"
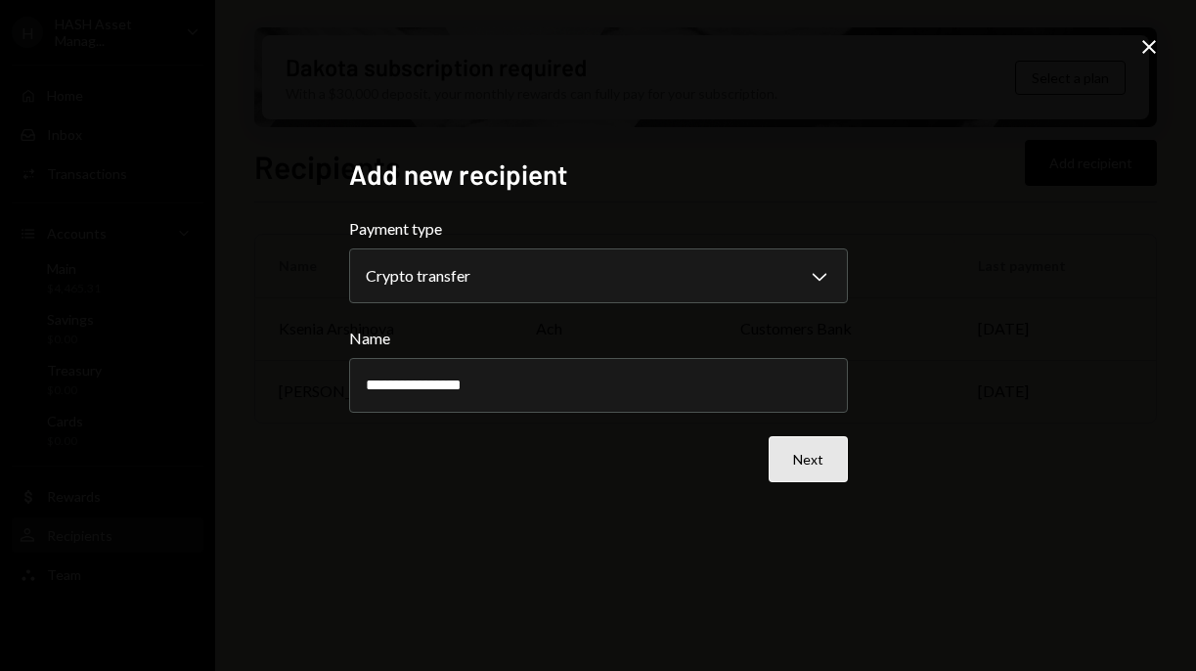
type input "**********"
click at [796, 458] on button "Next" at bounding box center [808, 459] width 79 height 46
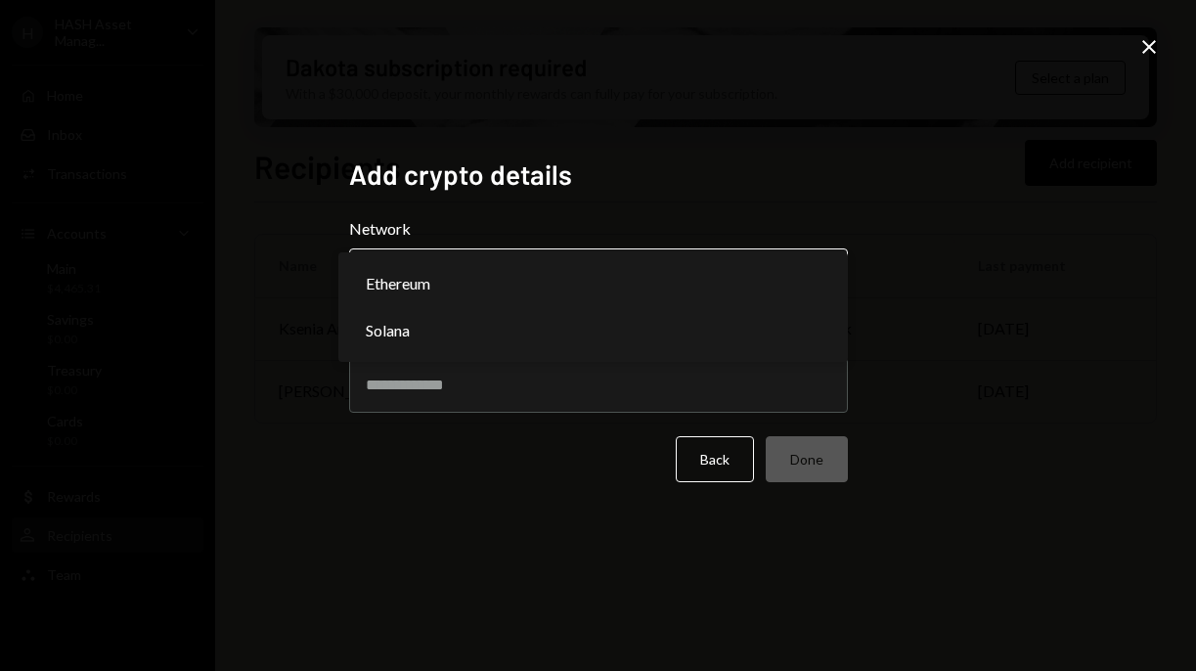
click at [763, 284] on body "H HASH Asset Manag... Caret Down Home Home Inbox Inbox Activities Transactions …" at bounding box center [598, 335] width 1196 height 671
select select "**********"
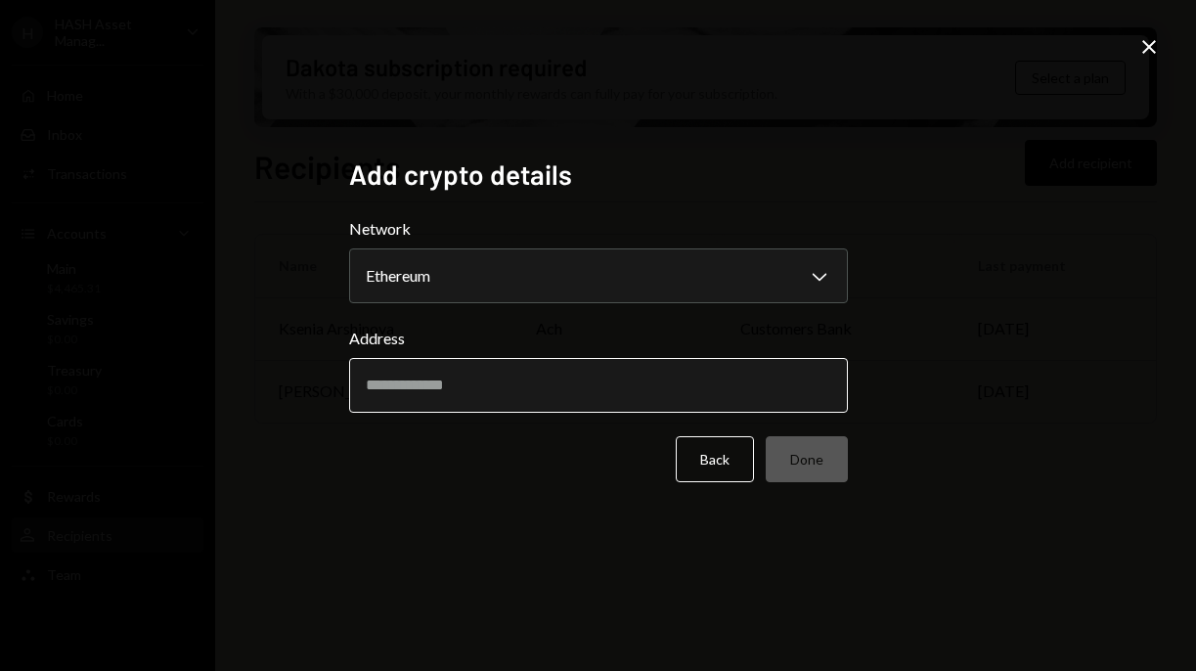
click at [698, 375] on input "Address" at bounding box center [598, 385] width 499 height 55
click at [712, 451] on button "Back" at bounding box center [715, 459] width 78 height 46
